Goal: Information Seeking & Learning: Learn about a topic

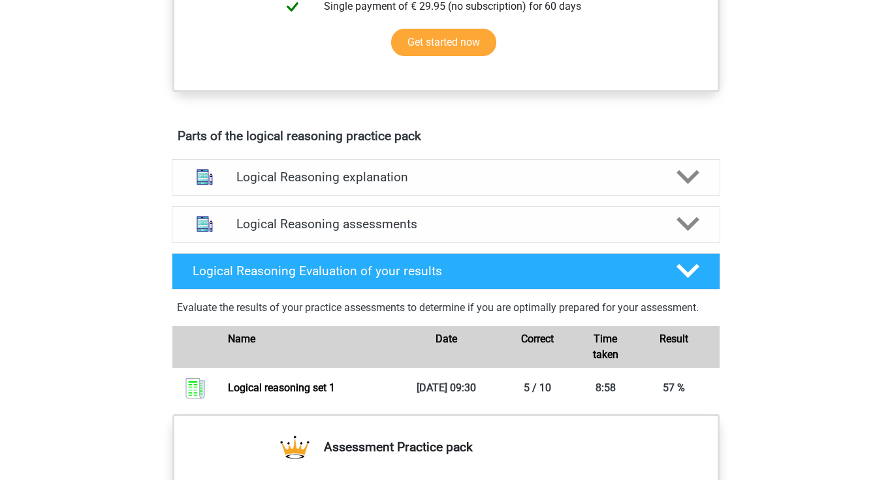
scroll to position [616, 0]
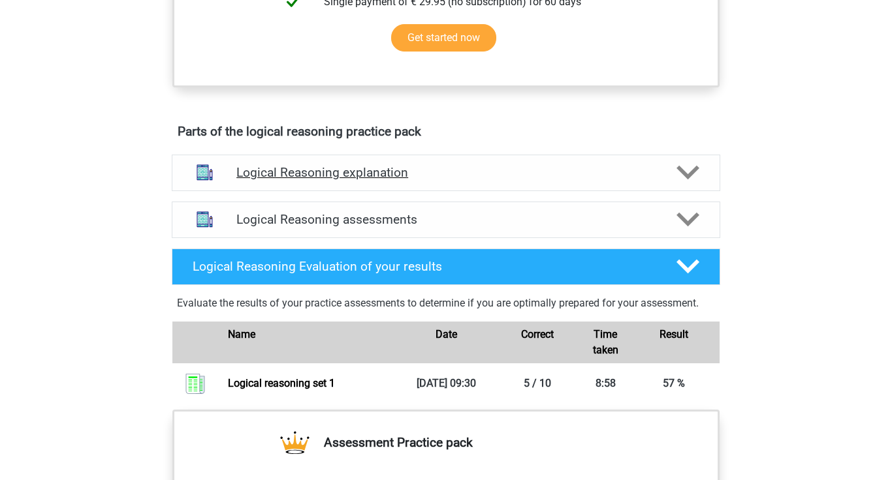
click at [694, 180] on polygon at bounding box center [687, 173] width 23 height 14
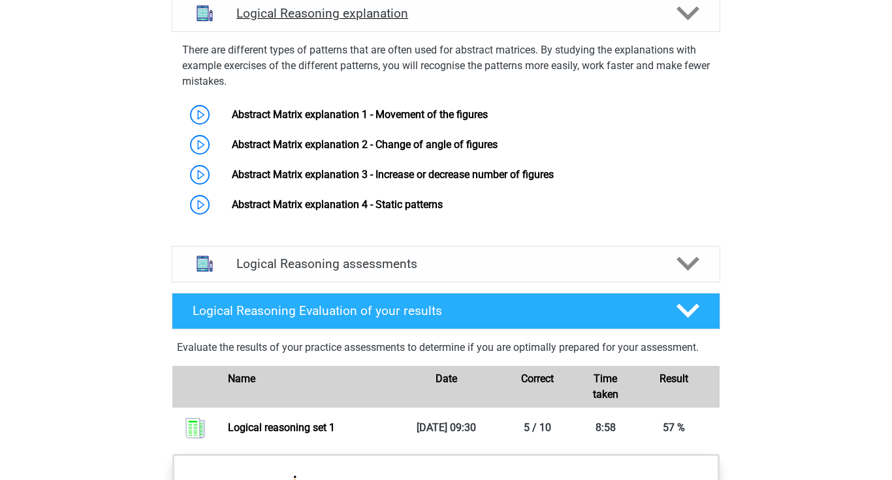
scroll to position [776, 0]
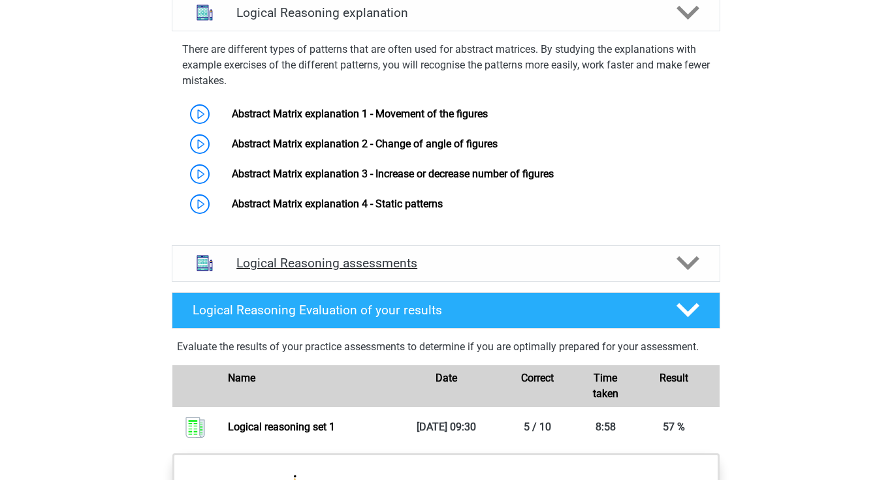
click at [682, 271] on polygon at bounding box center [687, 264] width 23 height 14
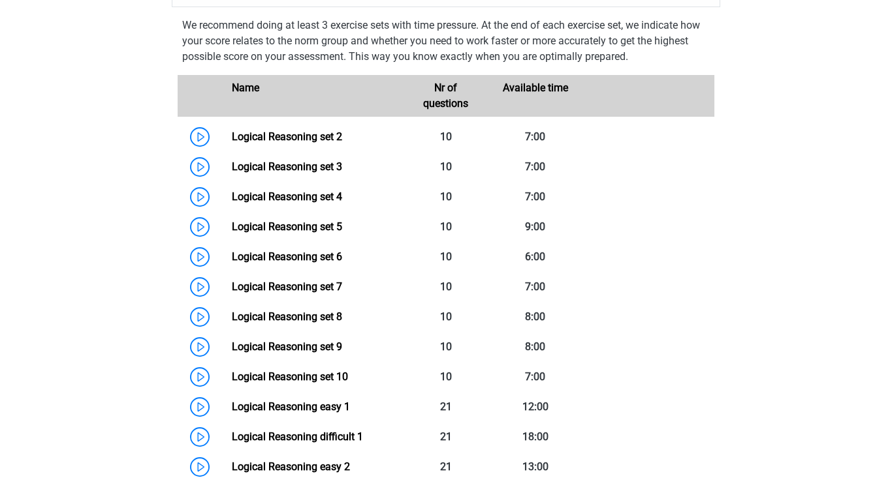
scroll to position [1056, 0]
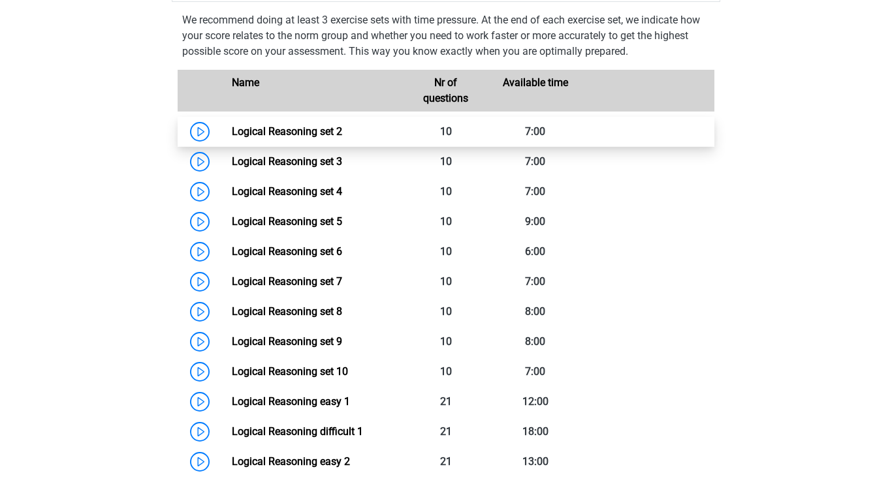
click at [325, 138] on link "Logical Reasoning set 2" at bounding box center [287, 131] width 110 height 12
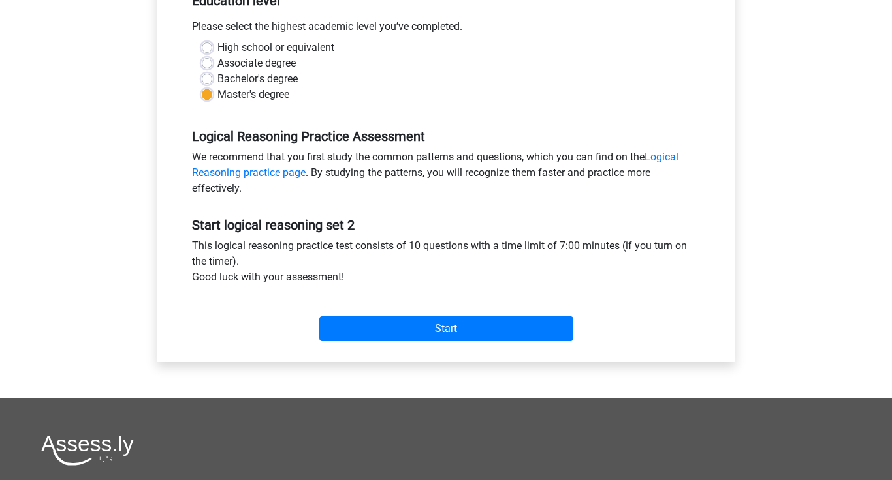
scroll to position [313, 0]
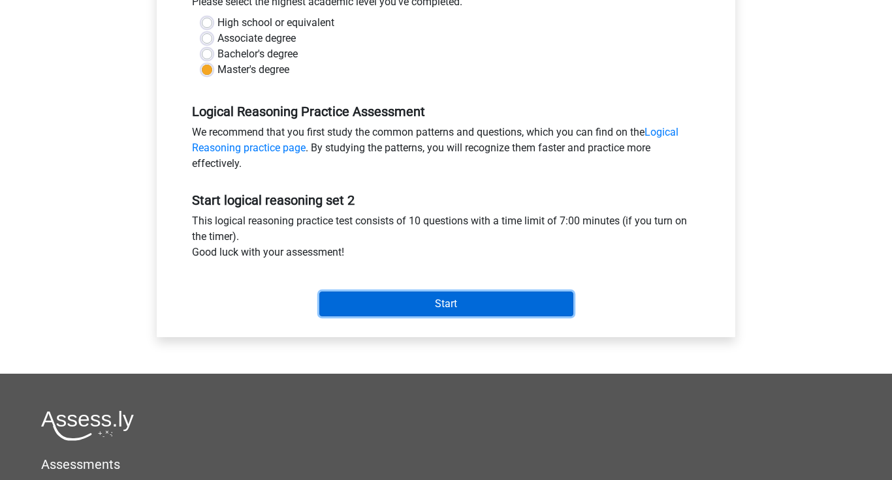
click at [469, 307] on input "Start" at bounding box center [446, 304] width 254 height 25
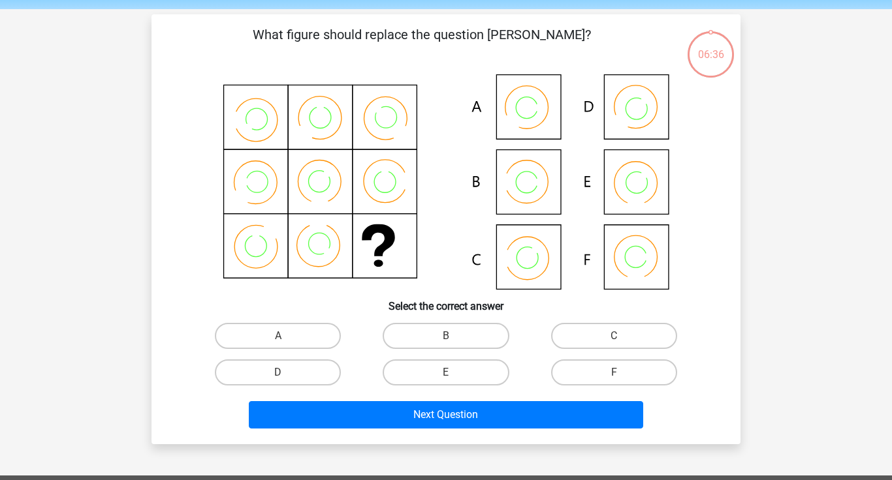
scroll to position [51, 0]
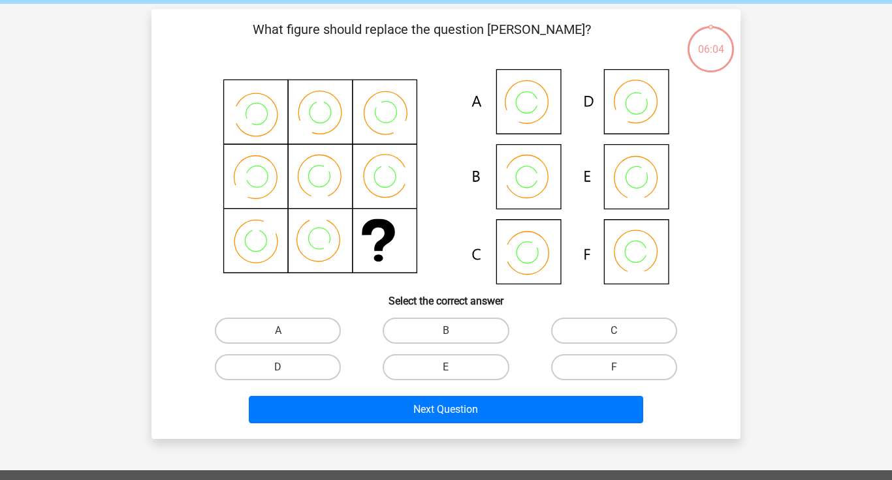
click at [623, 251] on icon at bounding box center [446, 176] width 526 height 215
click at [597, 370] on label "F" at bounding box center [614, 367] width 126 height 26
click at [614, 370] on input "F" at bounding box center [618, 372] width 8 height 8
radio input "true"
click at [452, 329] on label "B" at bounding box center [446, 331] width 126 height 26
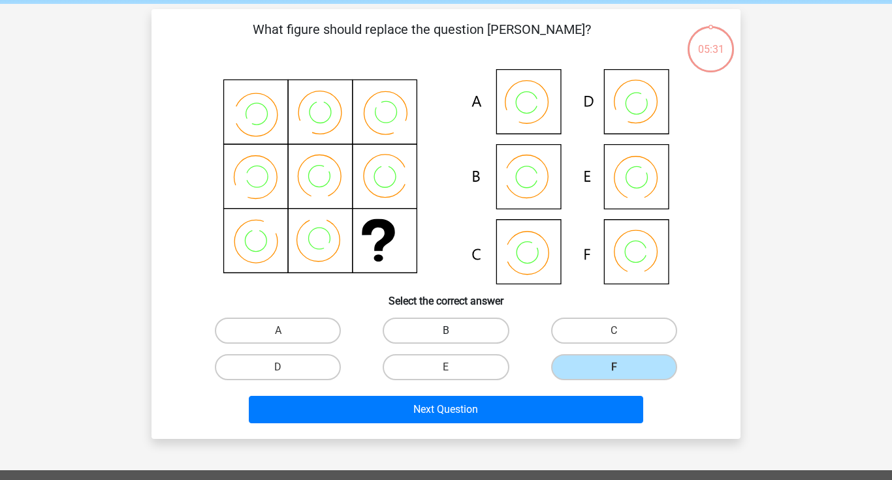
click at [452, 331] on input "B" at bounding box center [450, 335] width 8 height 8
radio input "true"
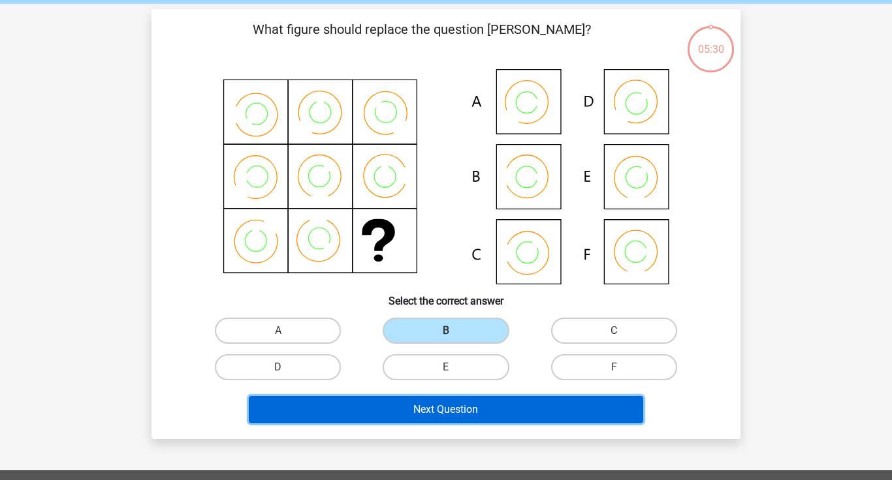
click at [447, 406] on button "Next Question" at bounding box center [446, 409] width 395 height 27
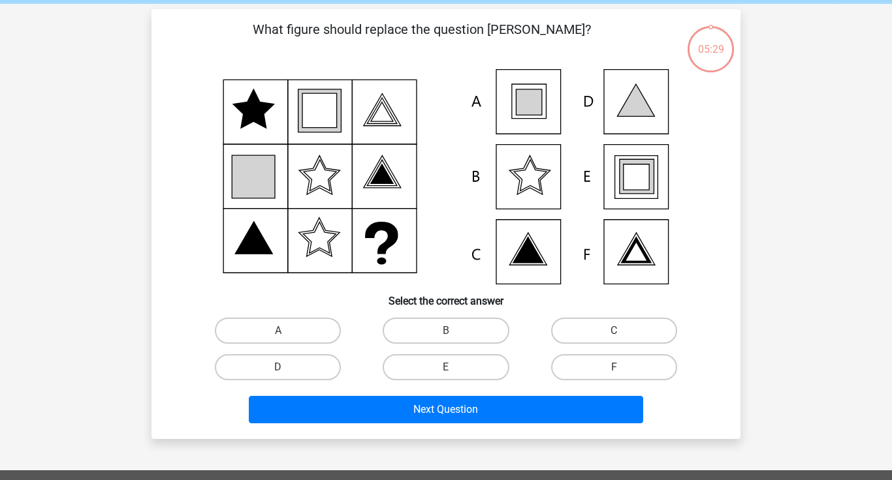
scroll to position [60, 0]
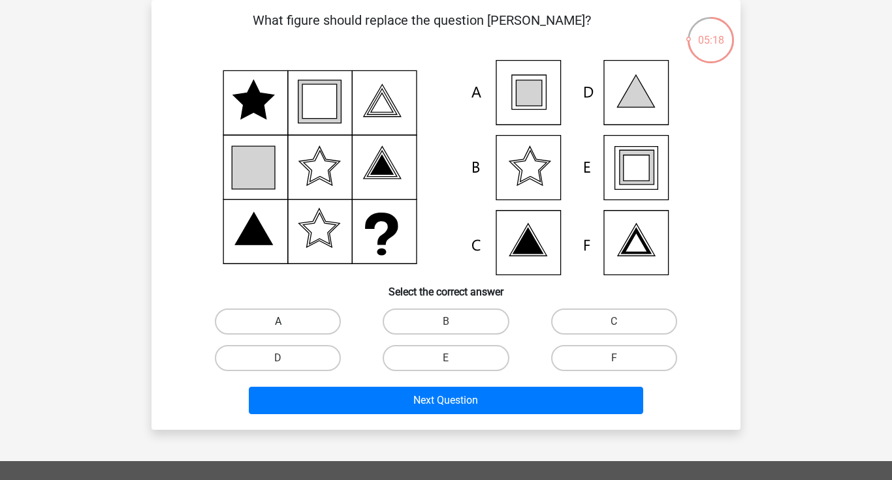
click at [284, 318] on label "A" at bounding box center [278, 322] width 126 height 26
click at [284, 322] on input "A" at bounding box center [282, 326] width 8 height 8
radio input "true"
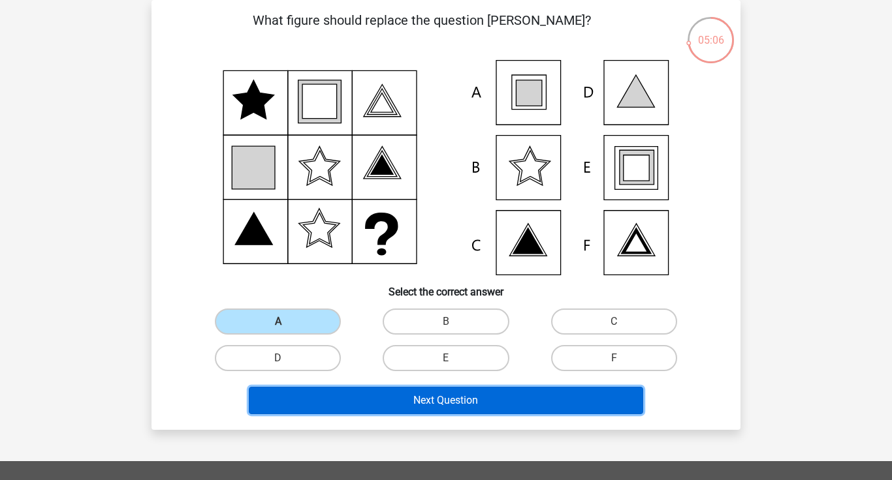
click at [413, 400] on button "Next Question" at bounding box center [446, 400] width 395 height 27
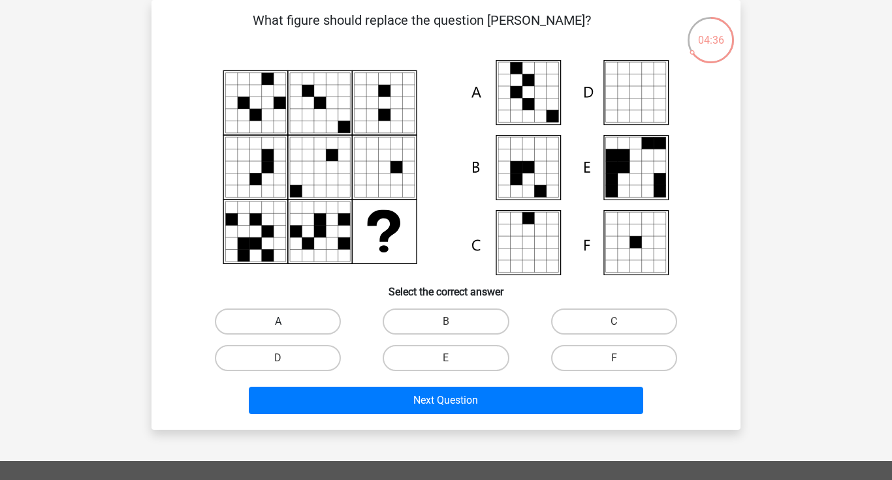
click at [291, 321] on label "A" at bounding box center [278, 322] width 126 height 26
click at [287, 322] on input "A" at bounding box center [282, 326] width 8 height 8
radio input "true"
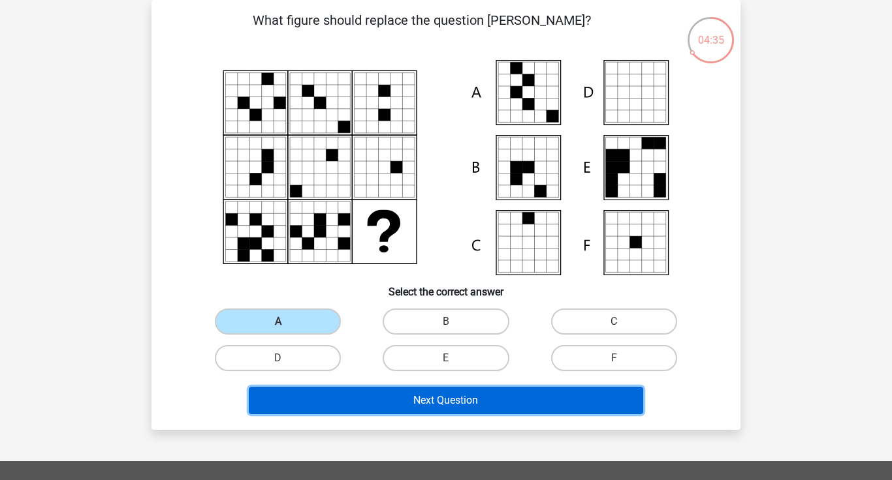
click at [422, 398] on button "Next Question" at bounding box center [446, 400] width 395 height 27
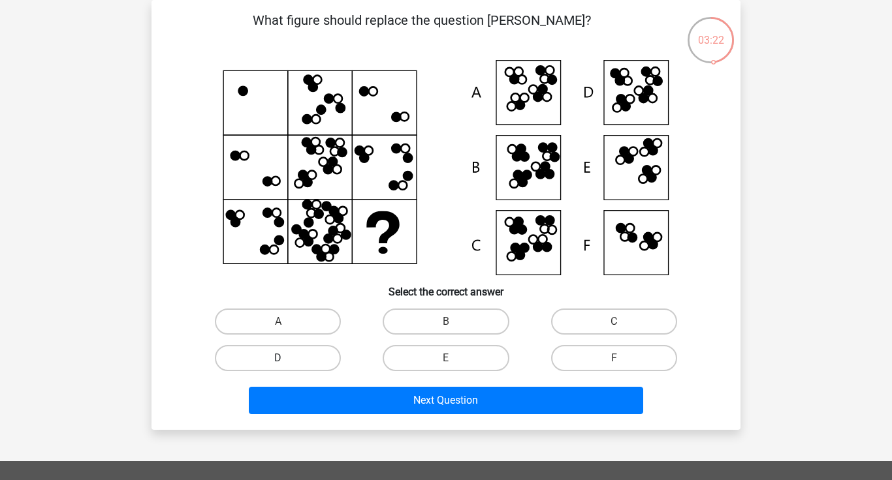
click at [305, 356] on label "D" at bounding box center [278, 358] width 126 height 26
click at [287, 358] on input "D" at bounding box center [282, 362] width 8 height 8
radio input "true"
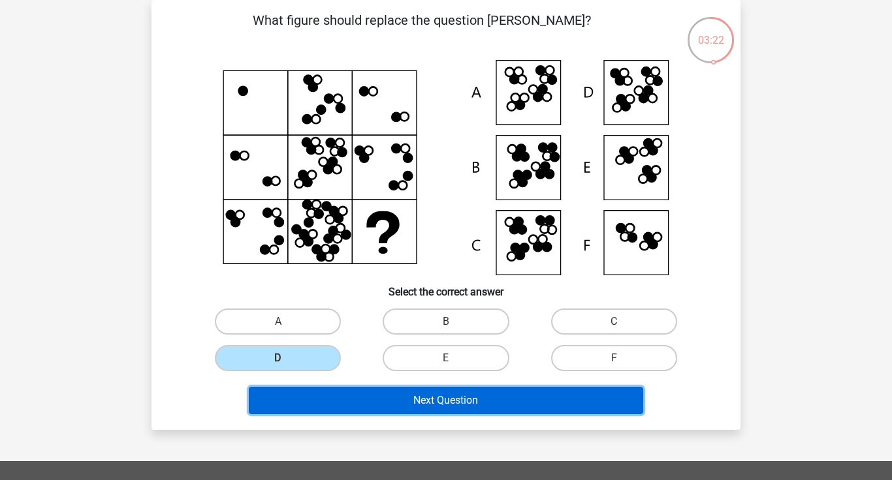
click at [439, 400] on button "Next Question" at bounding box center [446, 400] width 395 height 27
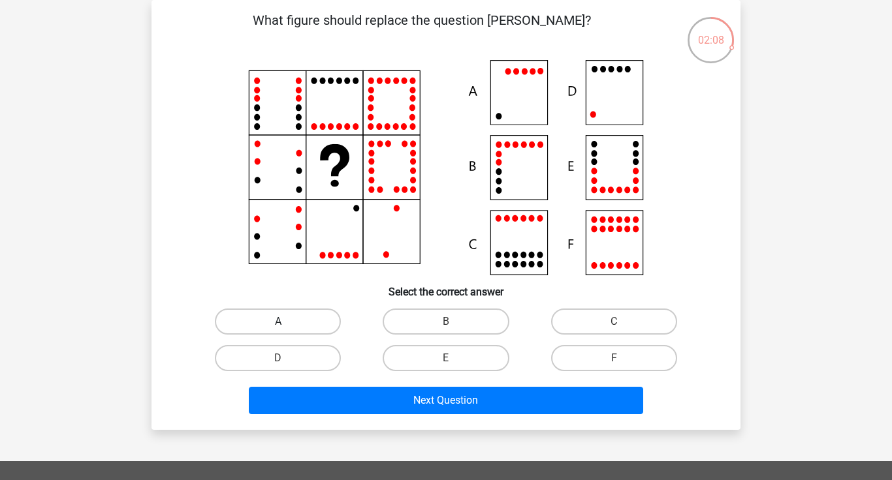
click at [300, 315] on label "A" at bounding box center [278, 322] width 126 height 26
click at [287, 322] on input "A" at bounding box center [282, 326] width 8 height 8
radio input "true"
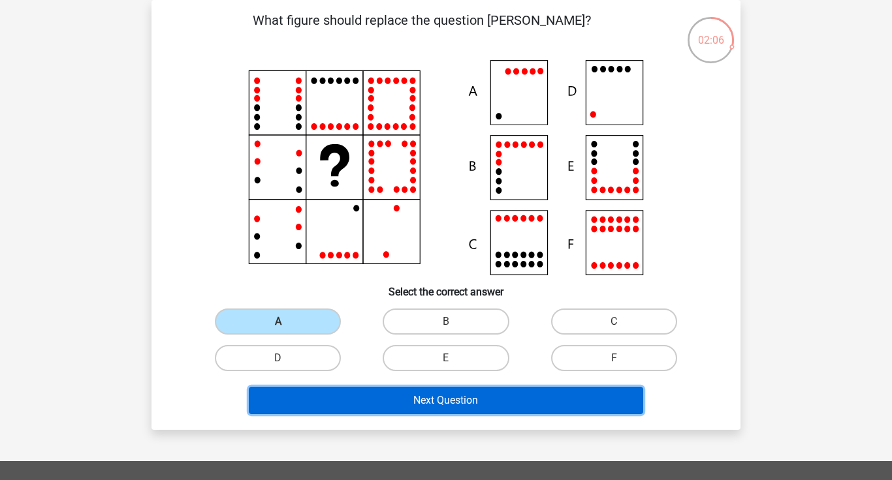
click at [442, 408] on button "Next Question" at bounding box center [446, 400] width 395 height 27
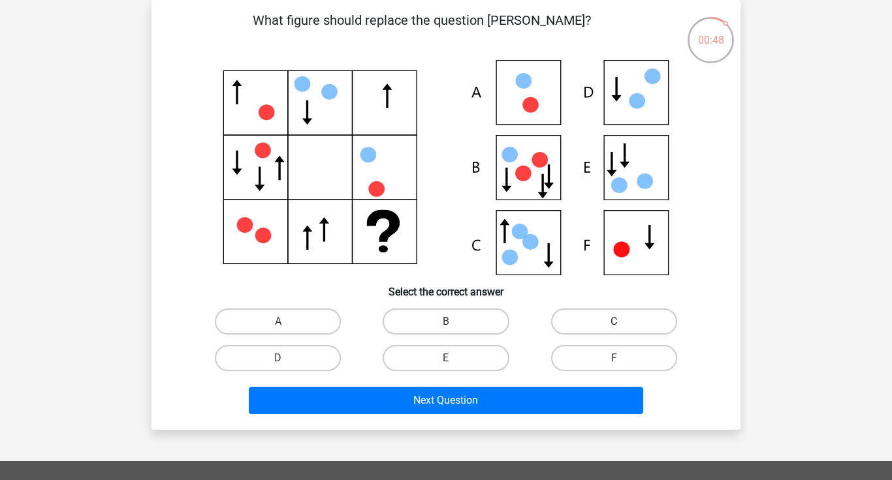
click at [598, 313] on label "C" at bounding box center [614, 322] width 126 height 26
click at [614, 322] on input "C" at bounding box center [618, 326] width 8 height 8
radio input "true"
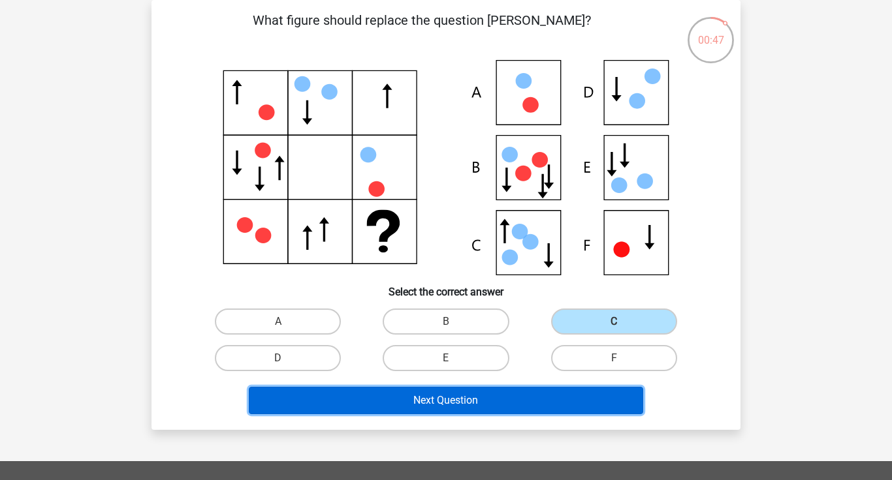
click at [449, 398] on button "Next Question" at bounding box center [446, 400] width 395 height 27
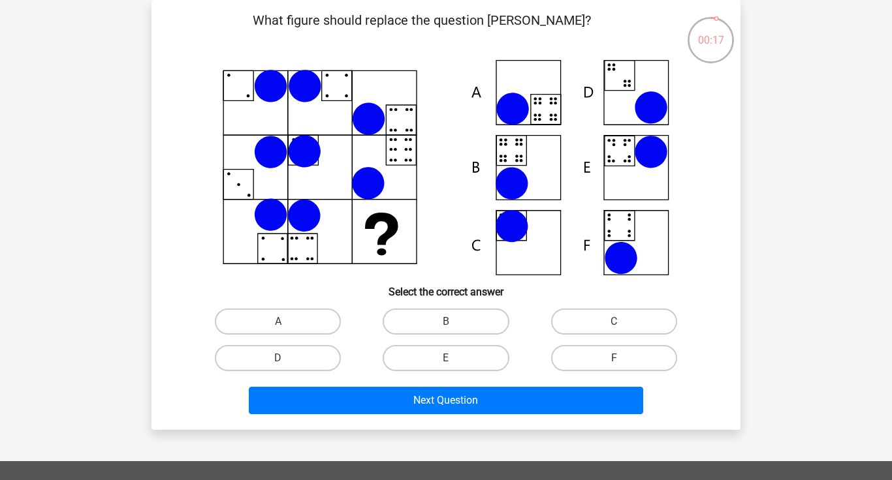
click at [535, 165] on icon at bounding box center [446, 167] width 526 height 215
click at [460, 319] on label "B" at bounding box center [446, 322] width 126 height 26
click at [454, 322] on input "B" at bounding box center [450, 326] width 8 height 8
radio input "true"
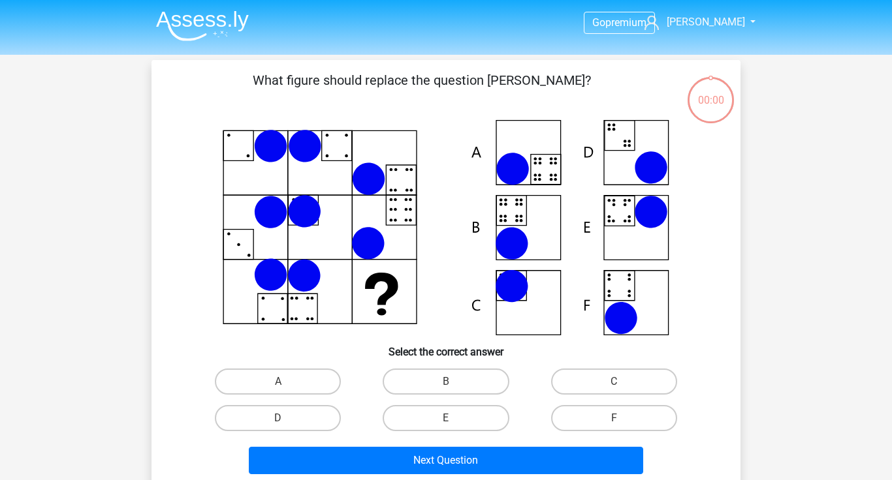
scroll to position [60, 0]
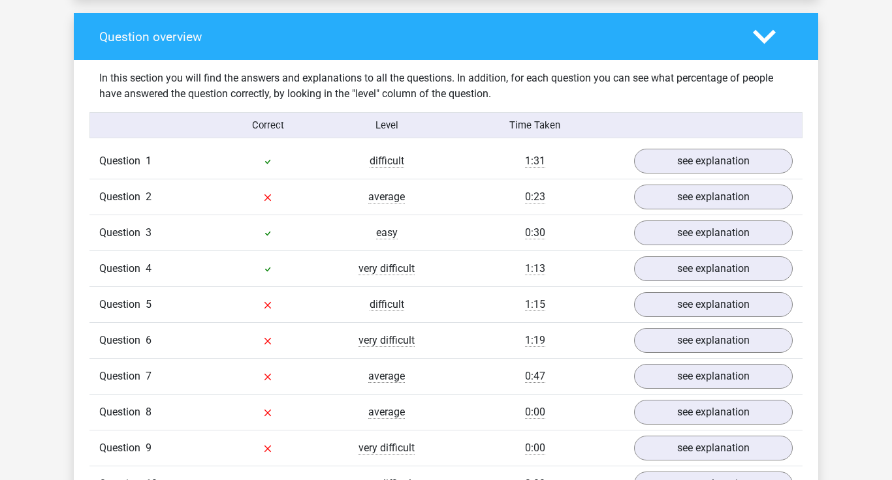
scroll to position [956, 0]
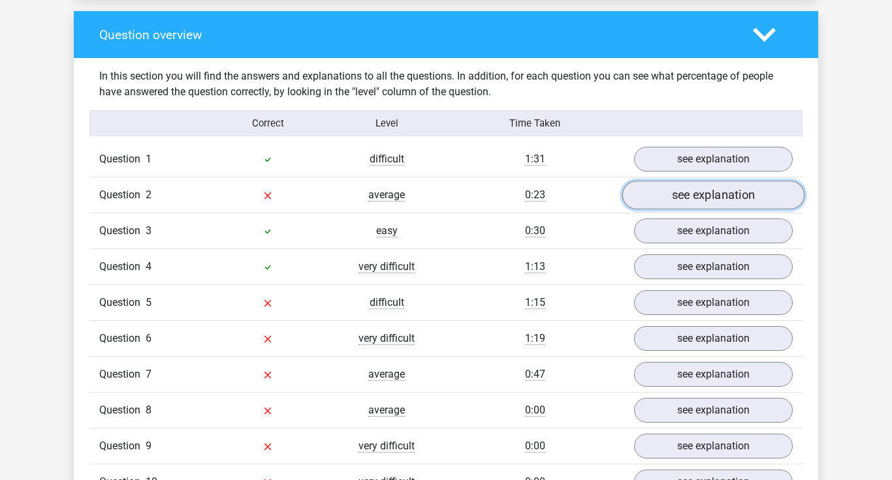
click at [687, 194] on link "see explanation" at bounding box center [713, 195] width 182 height 29
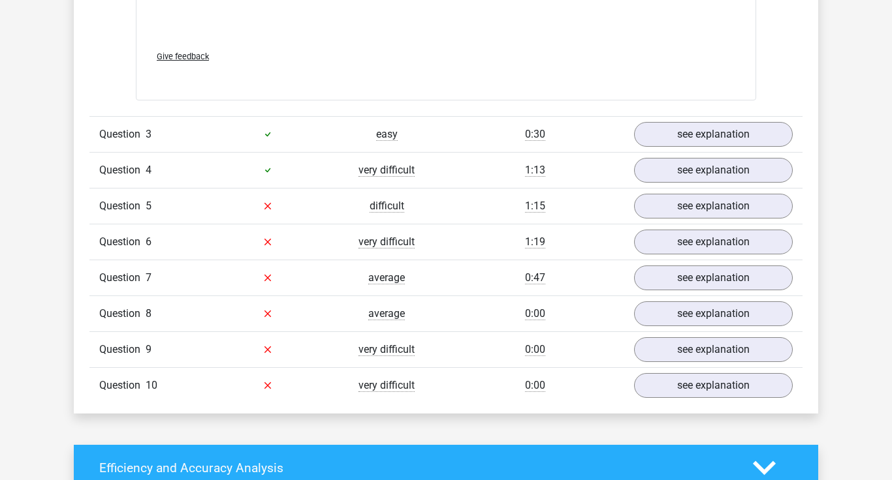
scroll to position [1934, 0]
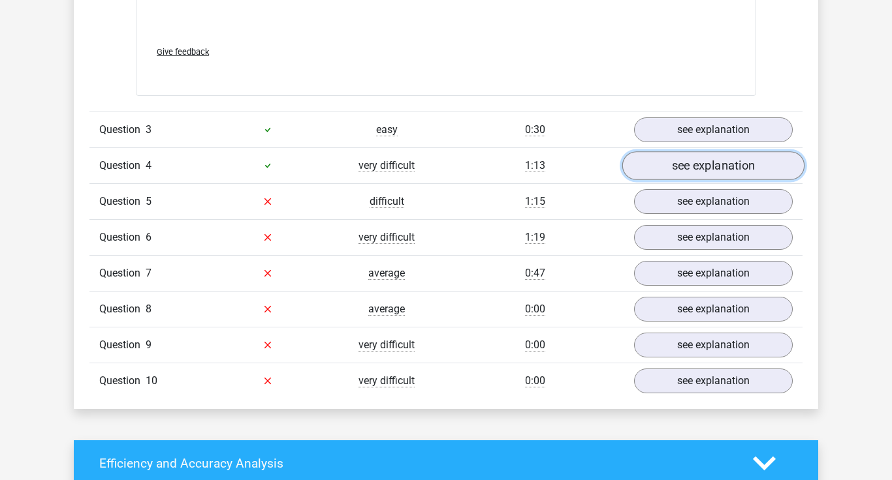
click at [687, 161] on link "see explanation" at bounding box center [713, 165] width 182 height 29
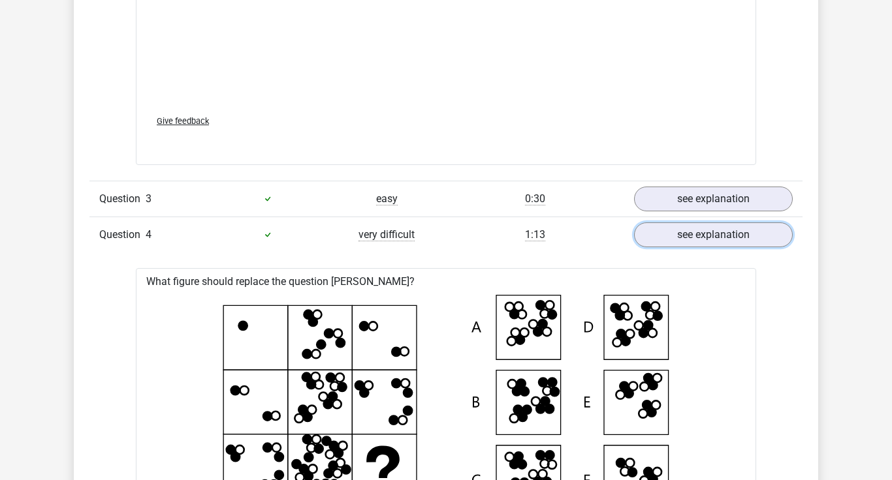
scroll to position [1856, 0]
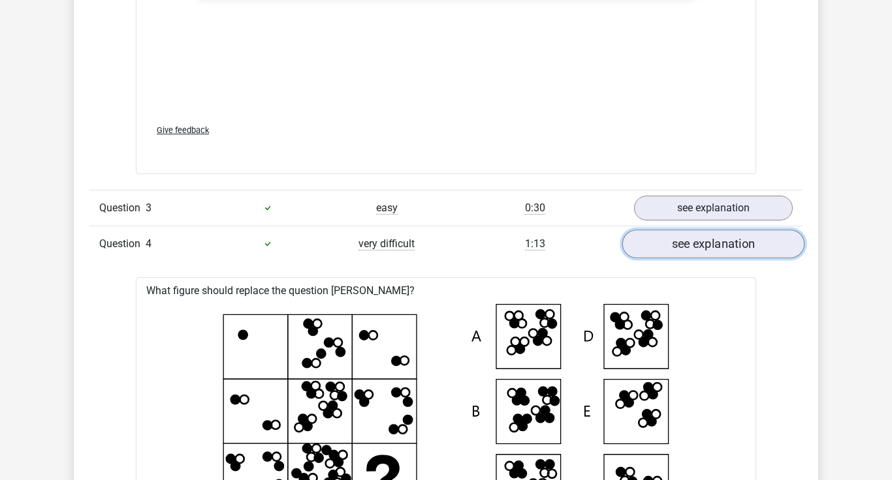
click at [681, 248] on link "see explanation" at bounding box center [713, 244] width 182 height 29
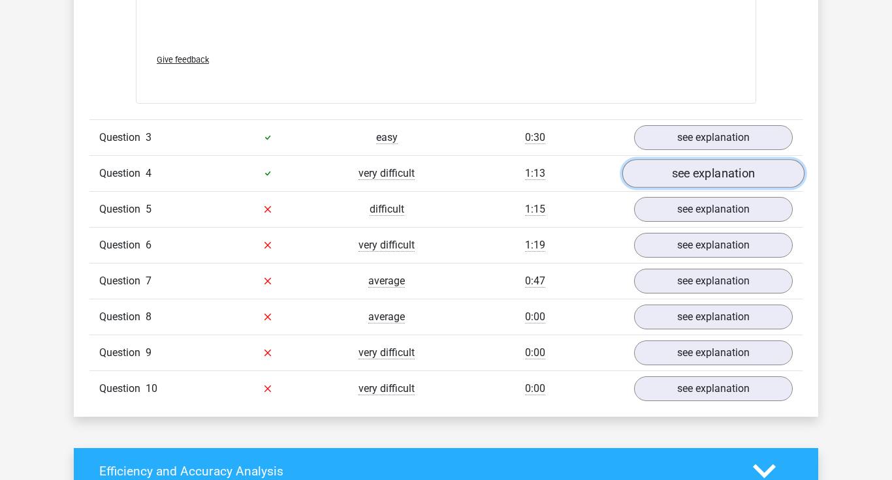
scroll to position [1931, 0]
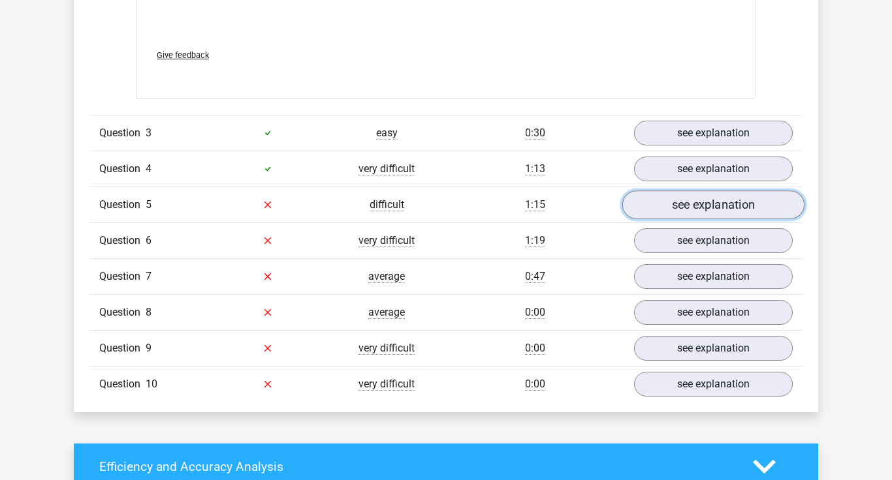
click at [678, 209] on link "see explanation" at bounding box center [713, 205] width 182 height 29
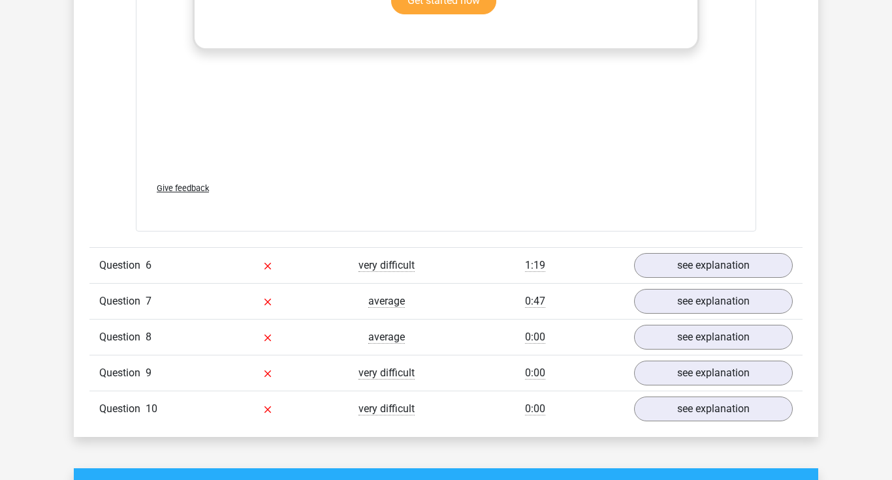
scroll to position [2877, 0]
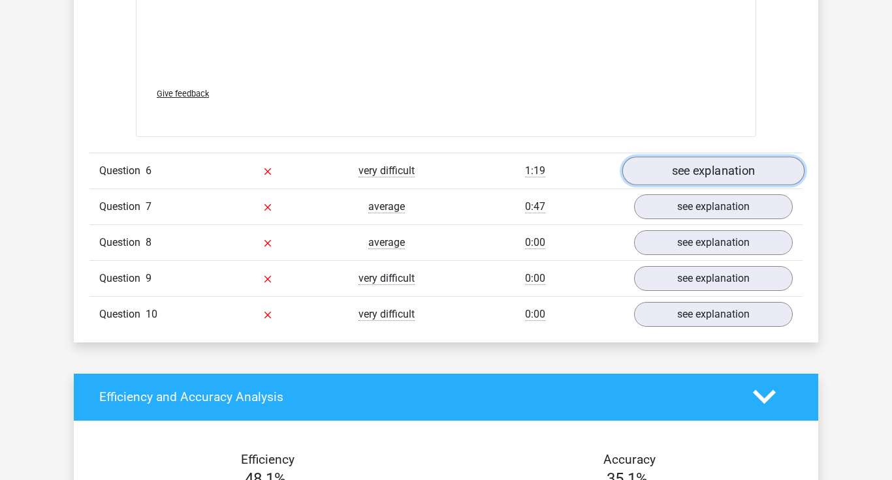
click at [678, 170] on link "see explanation" at bounding box center [713, 171] width 182 height 29
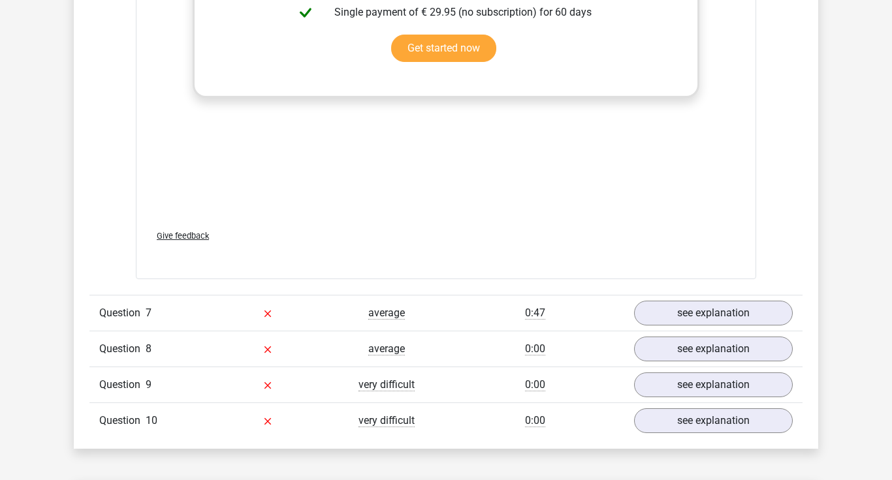
scroll to position [3647, 0]
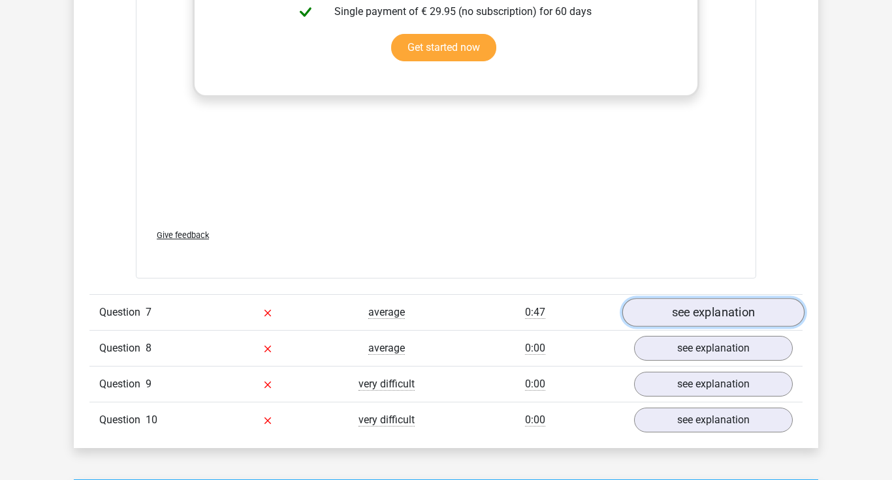
click at [678, 317] on link "see explanation" at bounding box center [713, 312] width 182 height 29
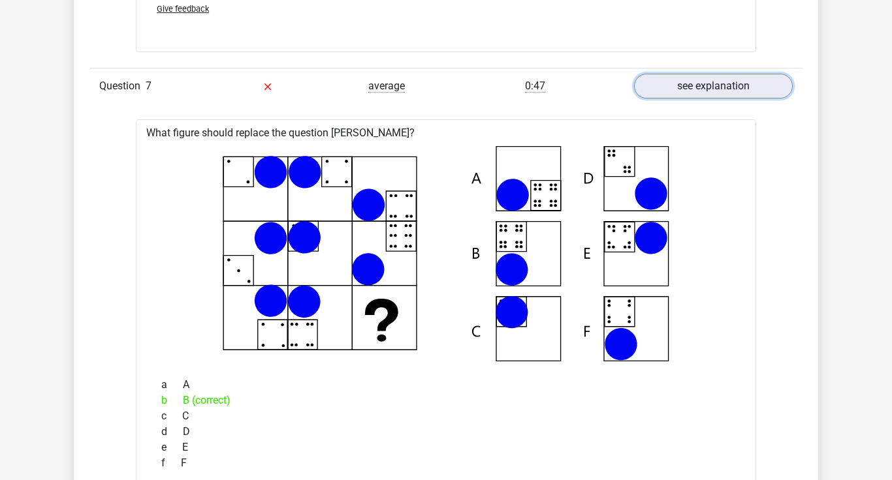
scroll to position [3877, 0]
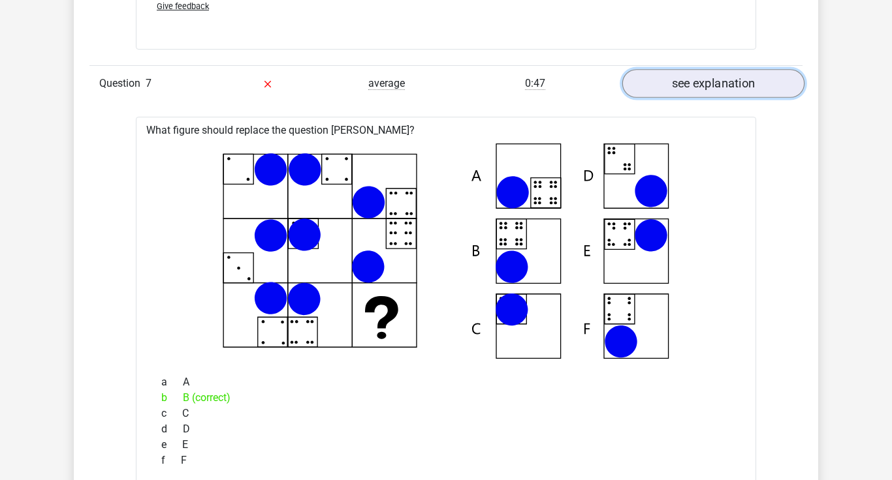
click at [746, 76] on link "see explanation" at bounding box center [713, 83] width 182 height 29
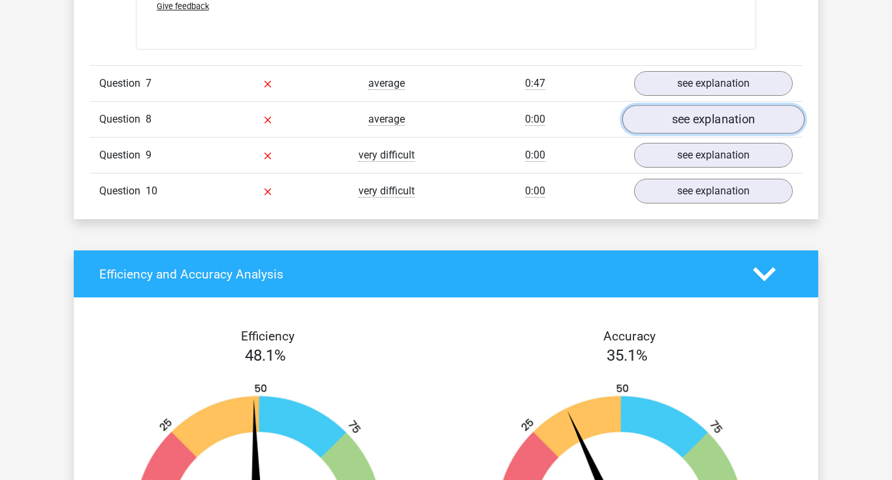
click at [685, 116] on link "see explanation" at bounding box center [713, 119] width 182 height 29
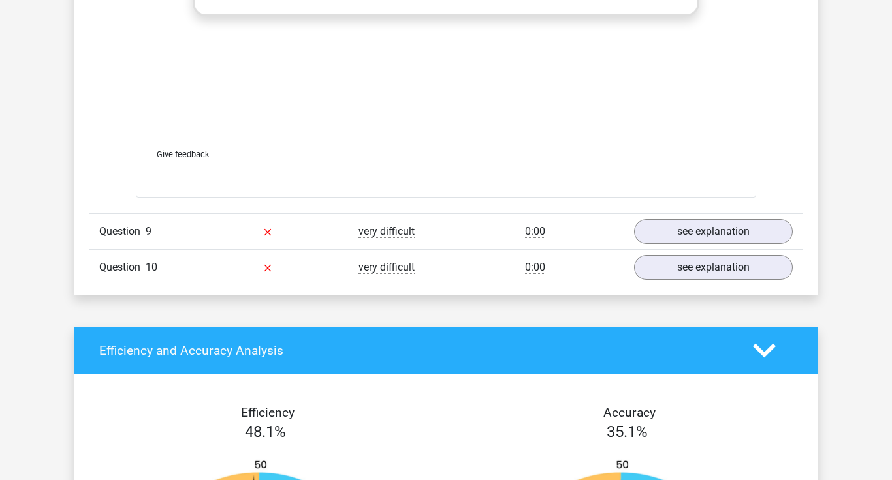
scroll to position [4678, 0]
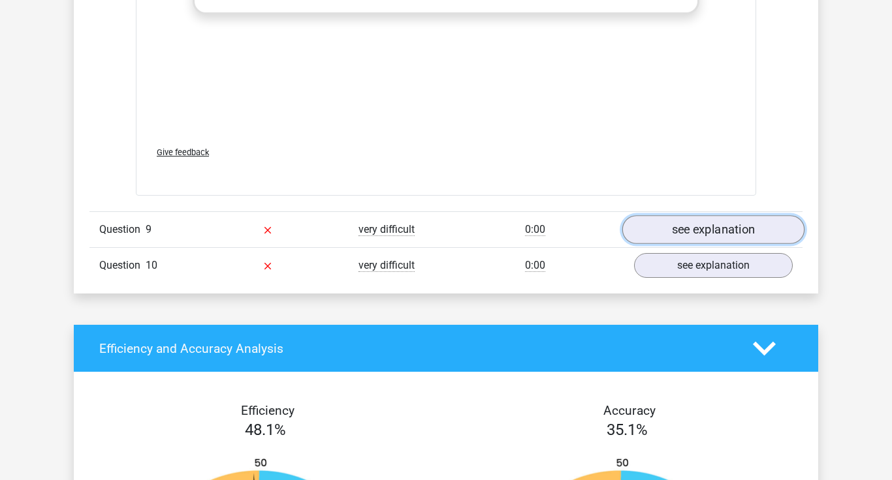
click at [682, 228] on link "see explanation" at bounding box center [713, 229] width 182 height 29
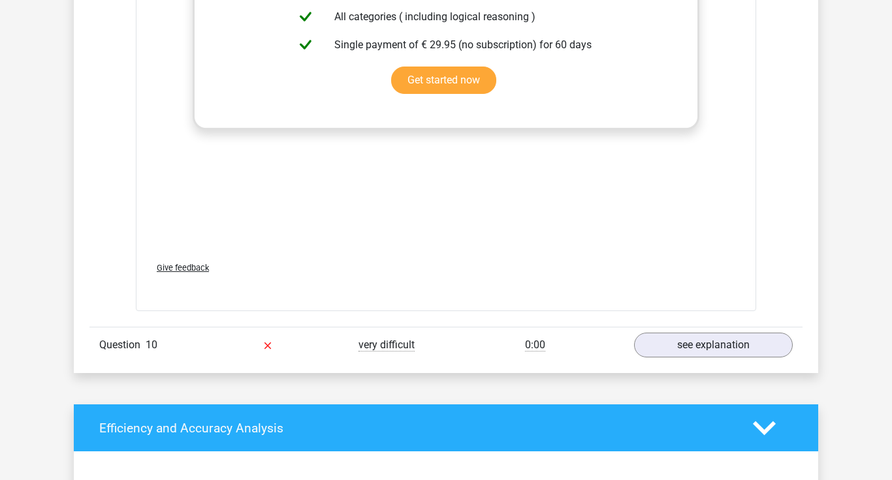
scroll to position [5477, 0]
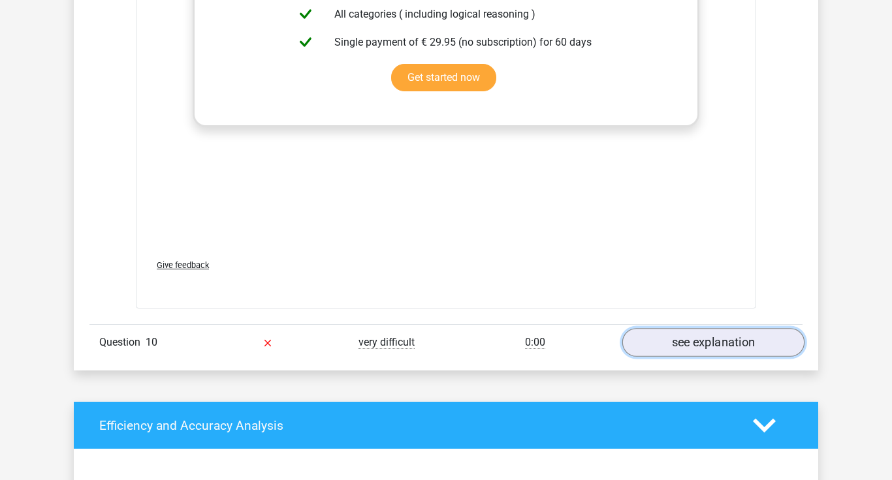
click at [684, 343] on link "see explanation" at bounding box center [713, 343] width 182 height 29
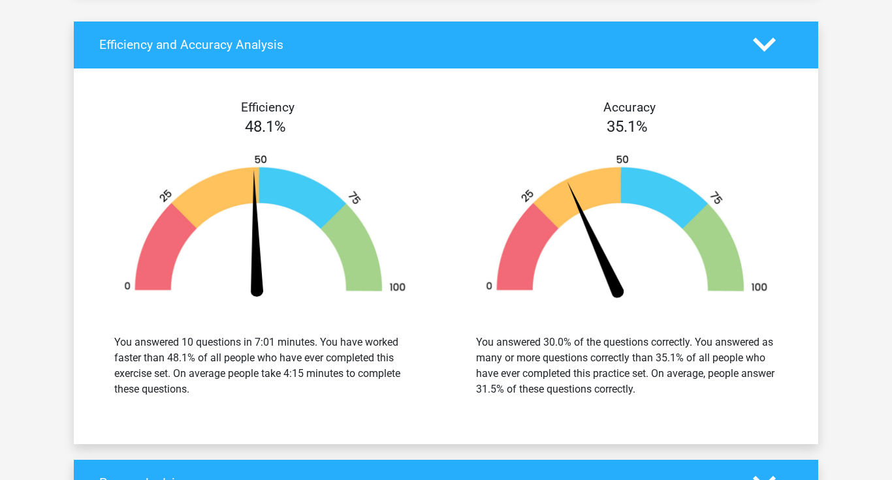
scroll to position [6737, 0]
